Goal: Find specific page/section: Find specific page/section

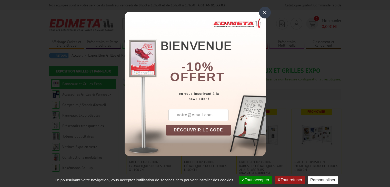
click at [263, 12] on div "×" at bounding box center [265, 13] width 12 height 12
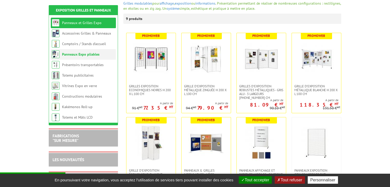
scroll to position [77, 0]
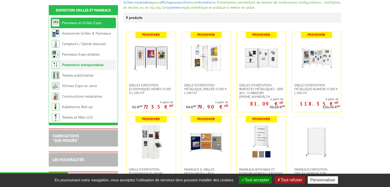
click at [70, 63] on link "Présentoirs transportables" at bounding box center [83, 65] width 42 height 5
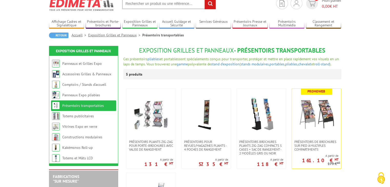
scroll to position [51, 0]
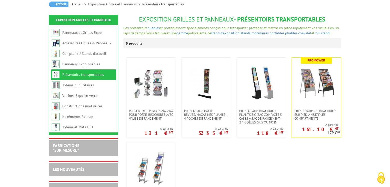
click at [75, 4] on link "Accueil" at bounding box center [80, 4] width 17 height 5
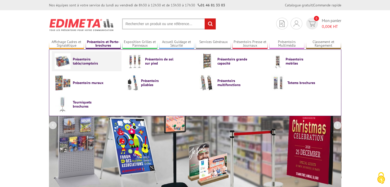
click at [65, 65] on img at bounding box center [63, 61] width 16 height 16
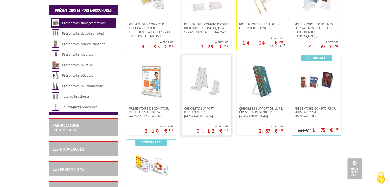
scroll to position [154, 0]
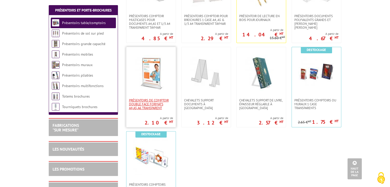
click at [160, 105] on span "PRÉSENTOIRS DE COMPTOIR DOUBLE FACE FORMATS A4,A5,A6 TRANSPARENT" at bounding box center [151, 104] width 44 height 12
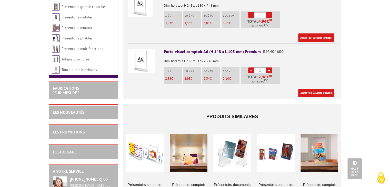
scroll to position [256, 0]
